Goal: Transaction & Acquisition: Purchase product/service

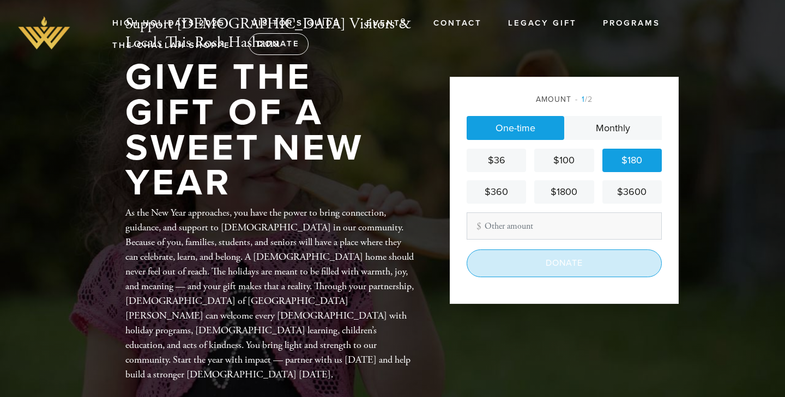
click at [568, 267] on input "Donate" at bounding box center [564, 263] width 195 height 27
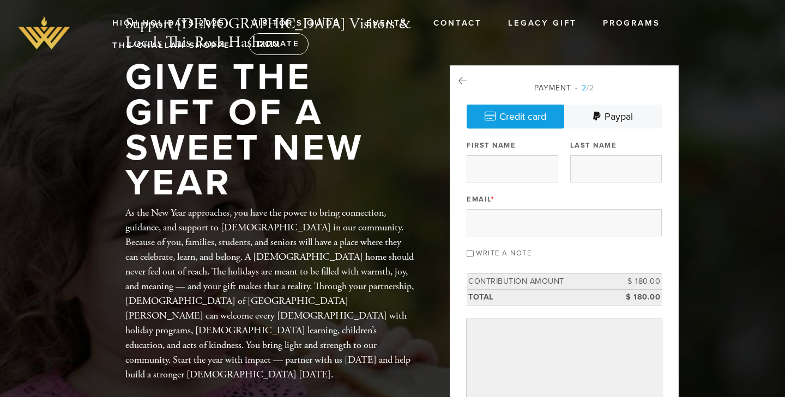
scroll to position [1, 0]
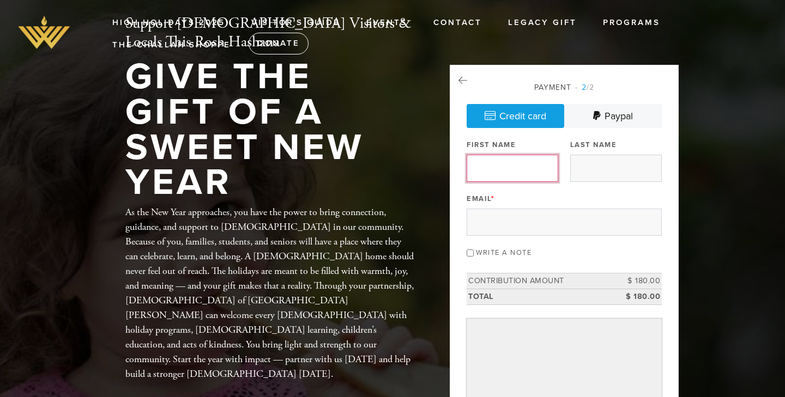
type input "[PERSON_NAME]"
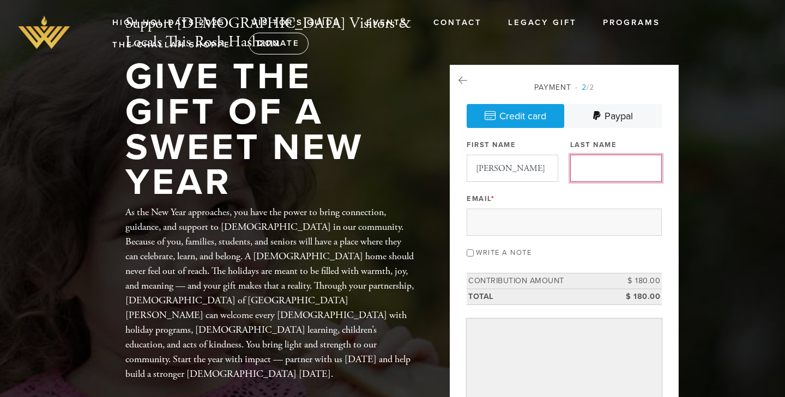
type input "[PERSON_NAME]"
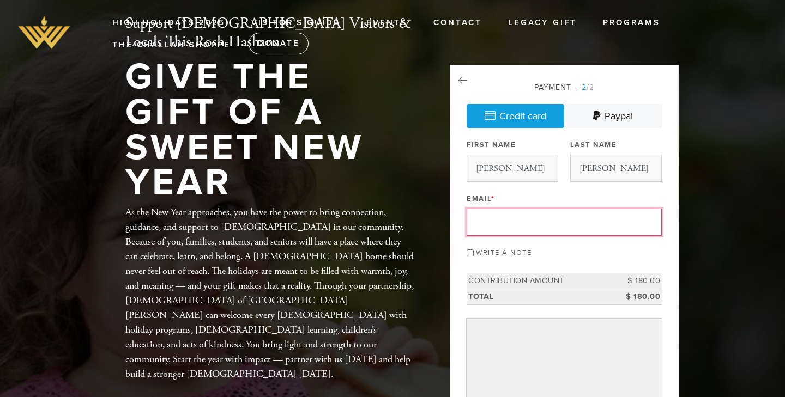
type input "dhellerstein@mac.com"
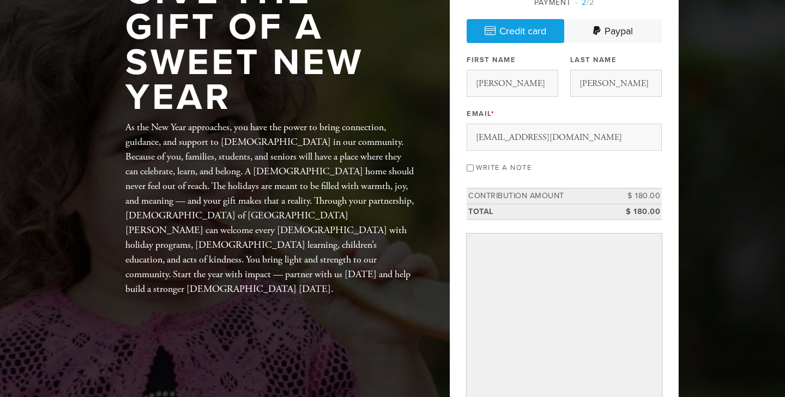
scroll to position [89, 0]
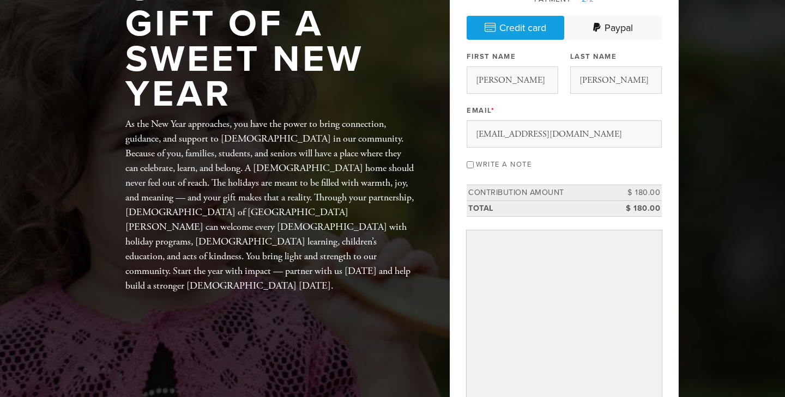
click at [471, 162] on input "Write a note" at bounding box center [470, 164] width 7 height 7
checkbox input "true"
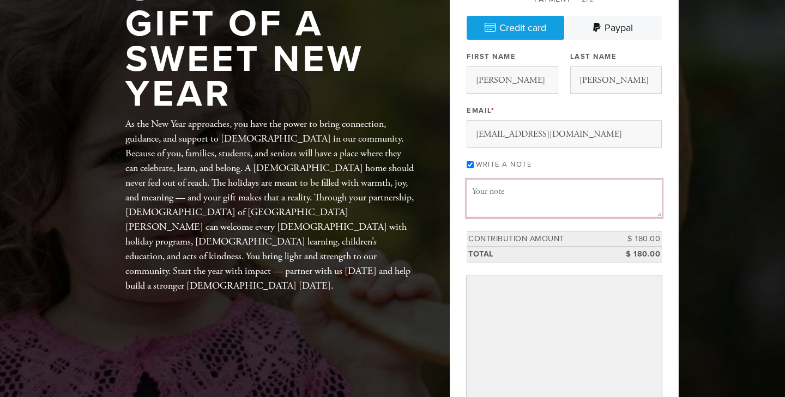
click at [484, 198] on textarea "Message or dedication" at bounding box center [564, 198] width 195 height 37
click at [530, 190] on textarea "Shana Tova from 321 S. Camden." at bounding box center [564, 198] width 195 height 37
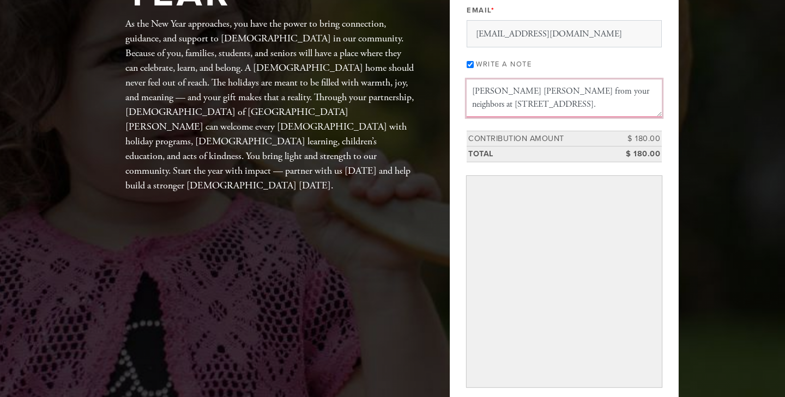
scroll to position [190, 0]
type textarea "Shana Tova from your neighbors at 321 S. Camden."
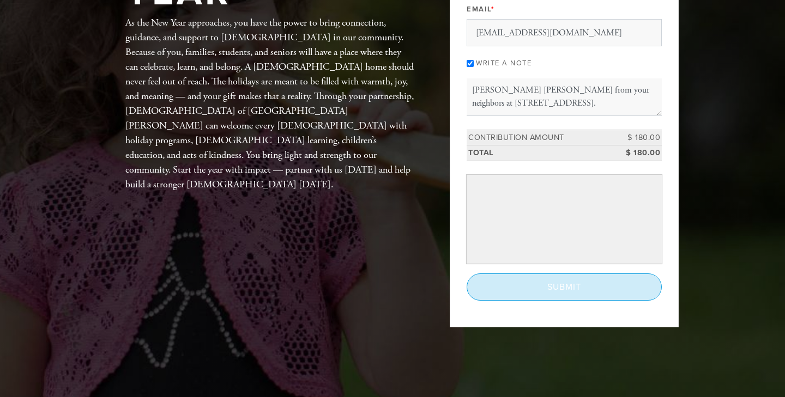
click at [558, 288] on input "Submit" at bounding box center [564, 287] width 195 height 27
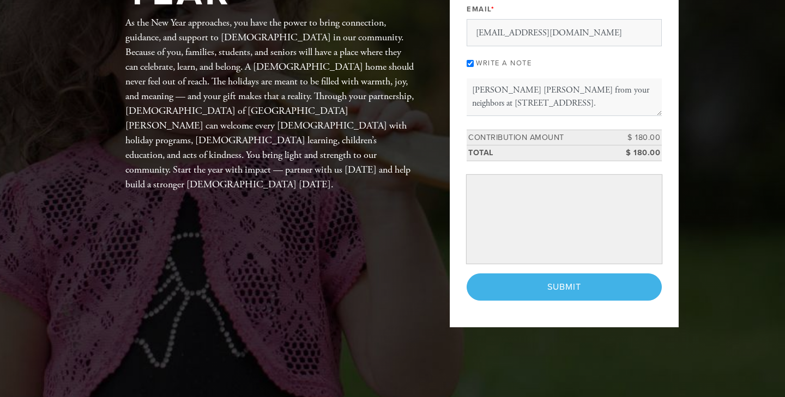
click at [723, 207] on header "High Holidays 2025 Visitor's Guide Events Contact Legacy Gift Programs The Chal…" at bounding box center [392, 110] width 785 height 600
